Goal: Information Seeking & Learning: Find contact information

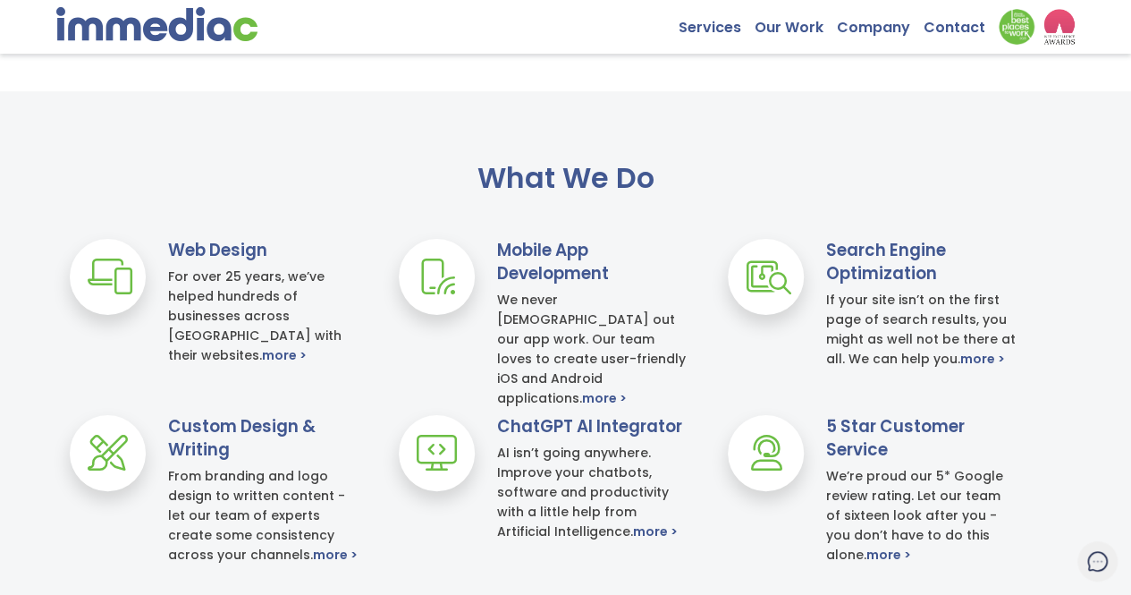
scroll to position [614, 0]
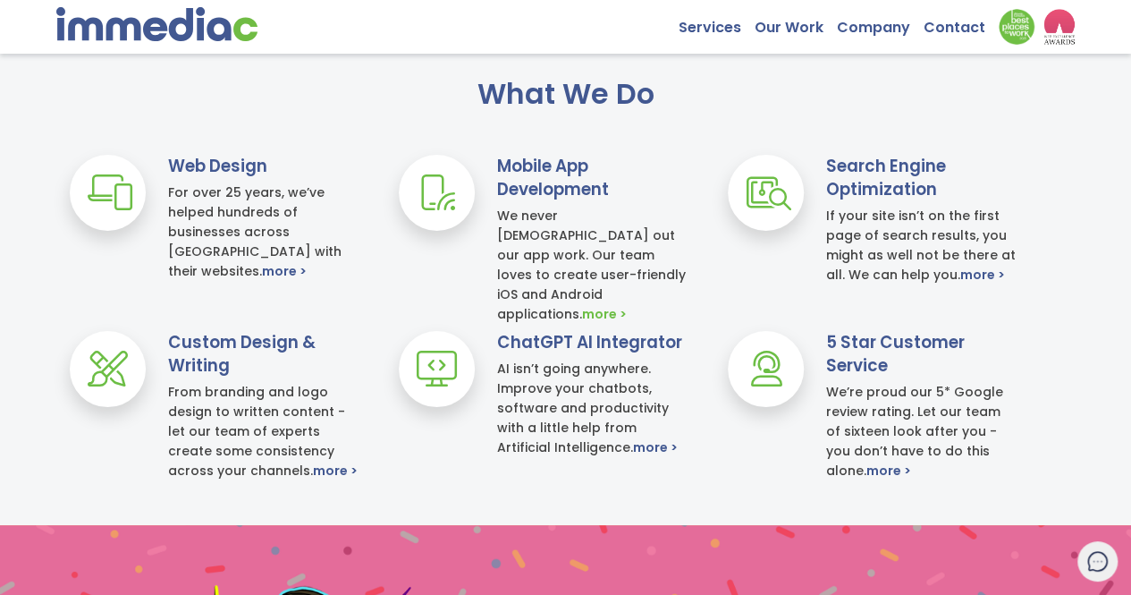
click at [627, 304] on link "more >" at bounding box center [604, 314] width 45 height 20
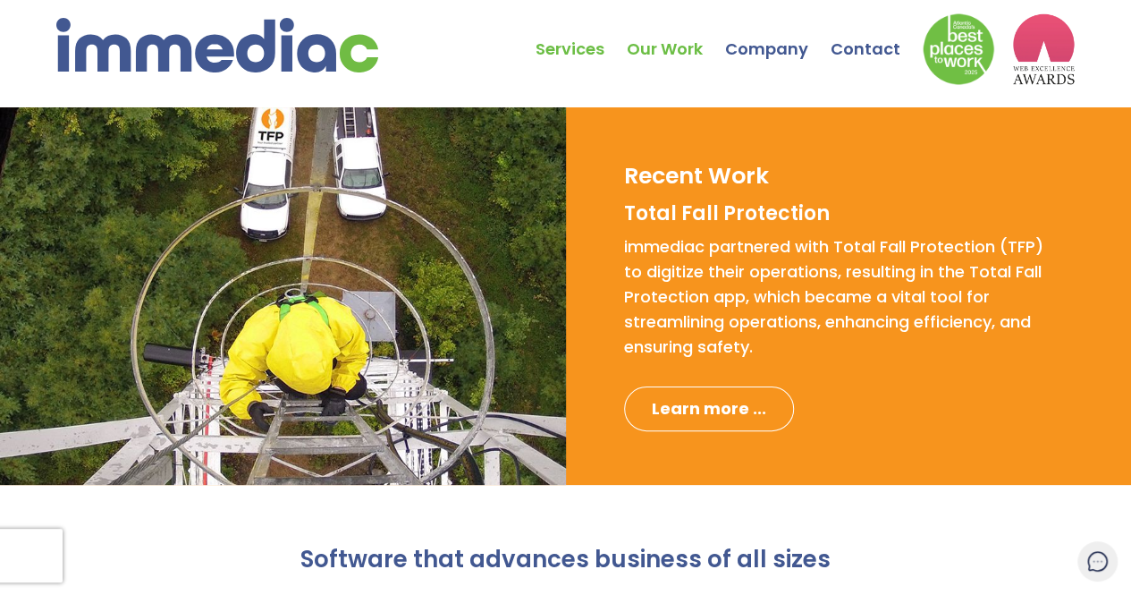
click at [677, 52] on link "Our Work" at bounding box center [676, 35] width 98 height 63
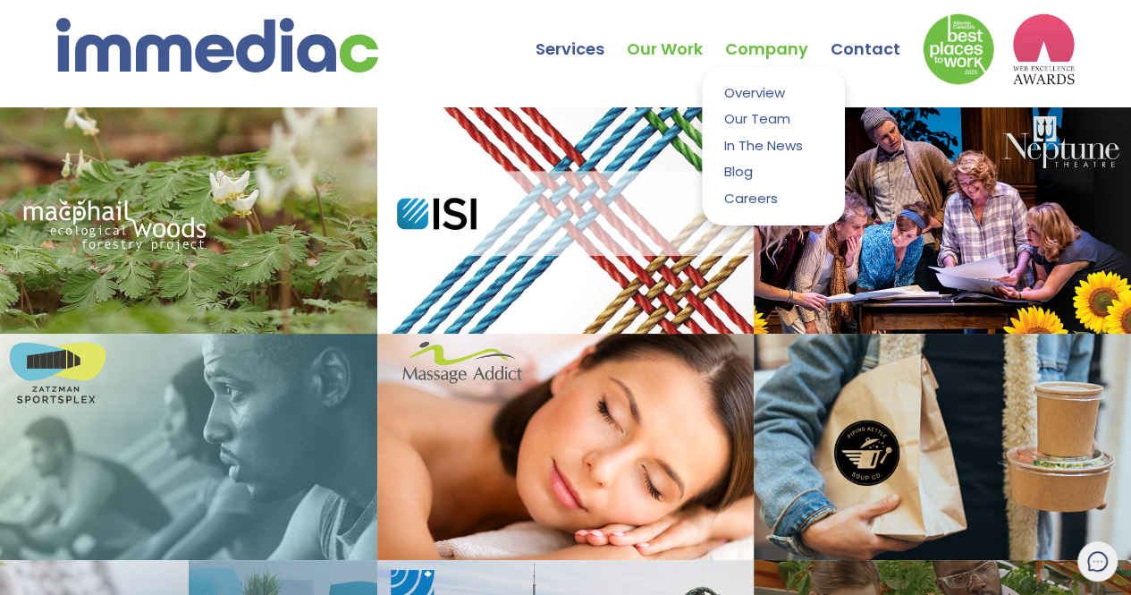
click at [774, 44] on link "Company" at bounding box center [778, 35] width 106 height 63
click at [749, 90] on link "Overview" at bounding box center [773, 92] width 116 height 24
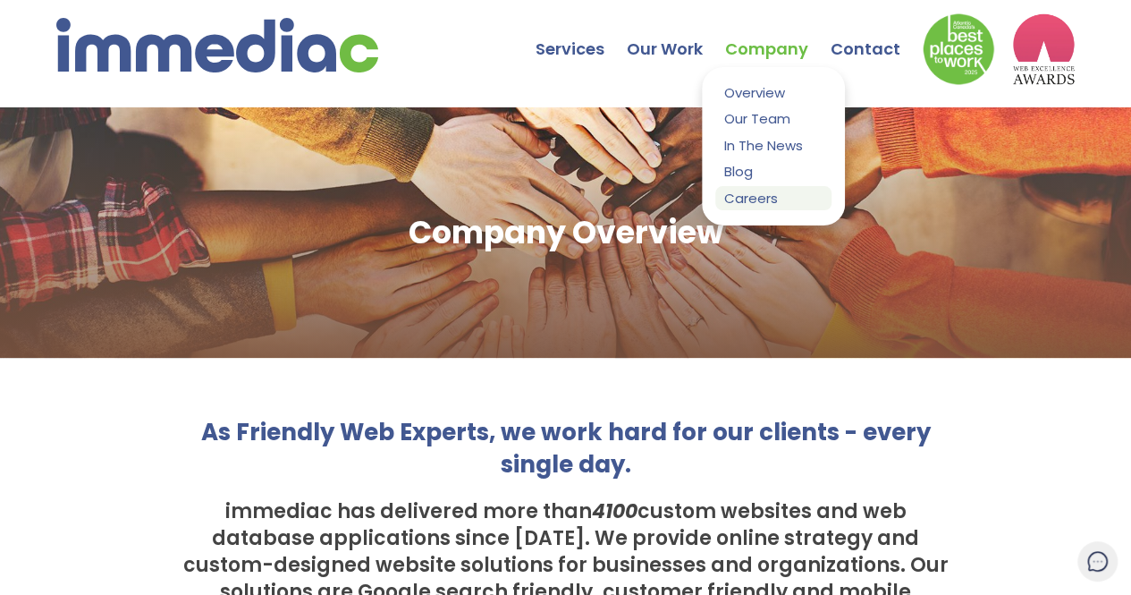
click at [742, 206] on link "Careers" at bounding box center [773, 198] width 116 height 24
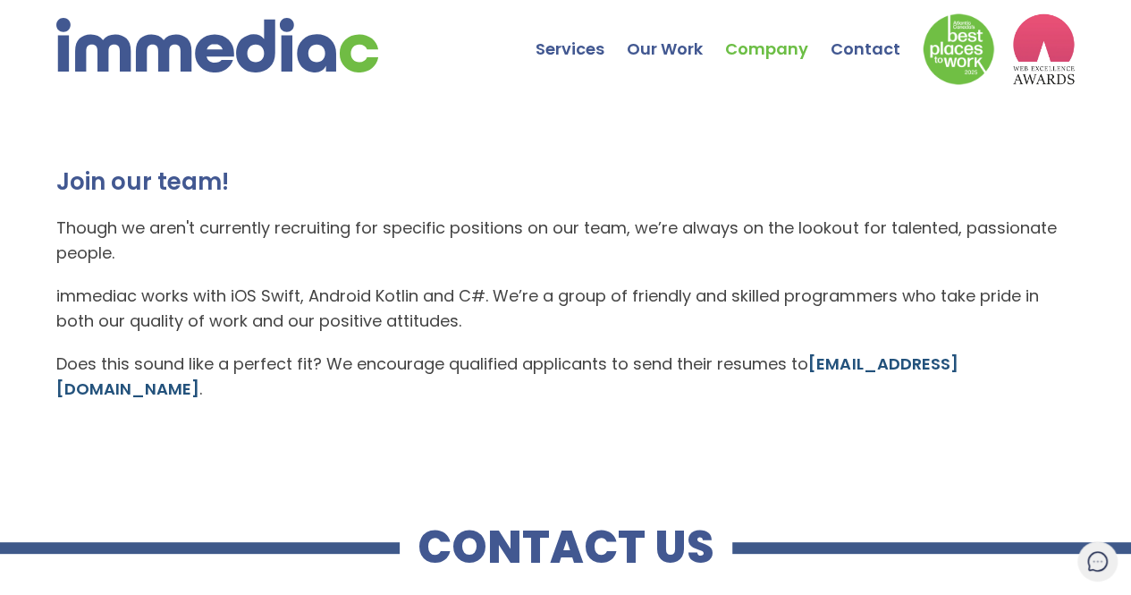
click at [826, 362] on link "[EMAIL_ADDRESS][DOMAIN_NAME]" at bounding box center [506, 375] width 901 height 47
click at [895, 414] on div "Join our team! Though we aren't currently recruiting for specific positions on …" at bounding box center [565, 292] width 1131 height 370
click at [823, 165] on h2 "Join our team!" at bounding box center [565, 181] width 1019 height 32
